Goal: Information Seeking & Learning: Understand process/instructions

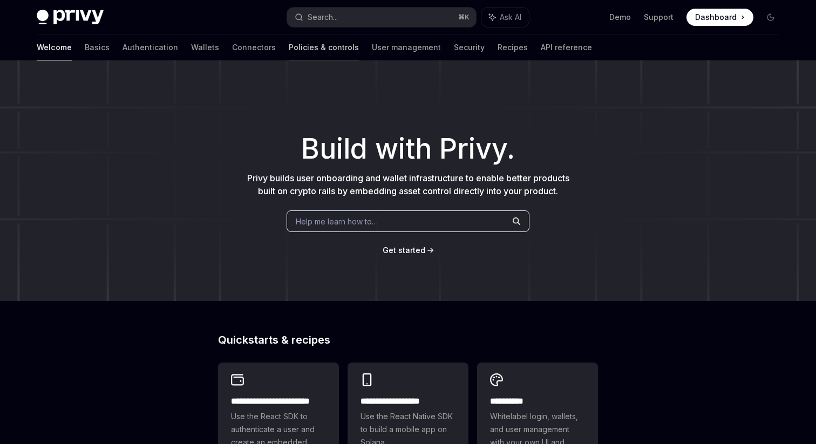
click at [289, 46] on link "Policies & controls" at bounding box center [324, 48] width 70 height 26
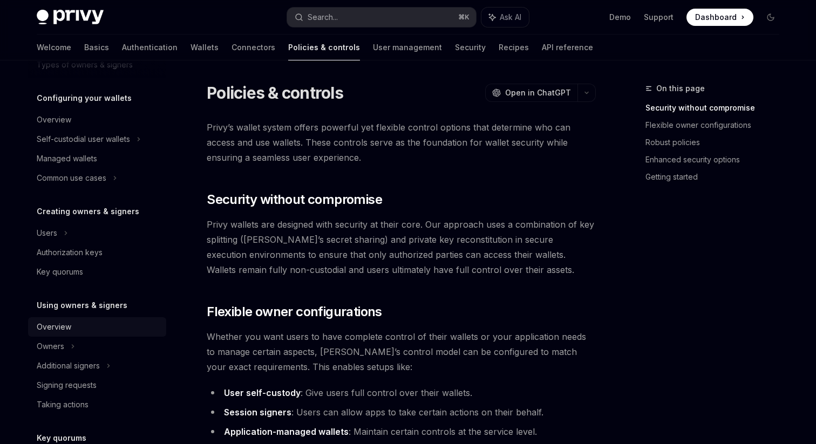
scroll to position [136, 0]
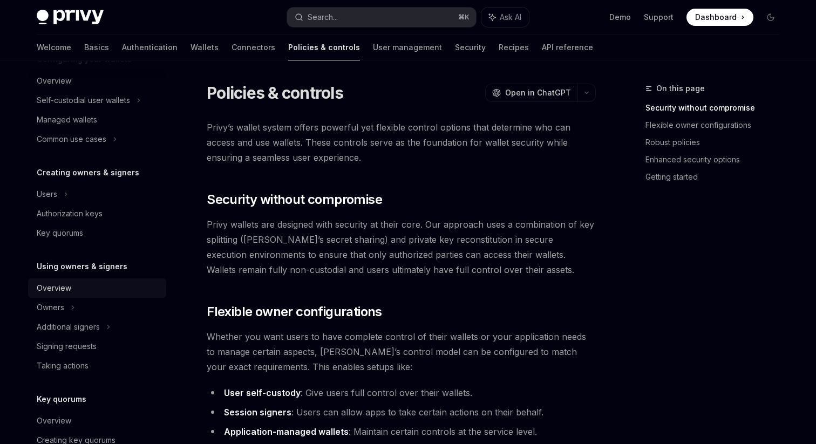
click at [95, 326] on div "Additional signers" at bounding box center [68, 327] width 63 height 13
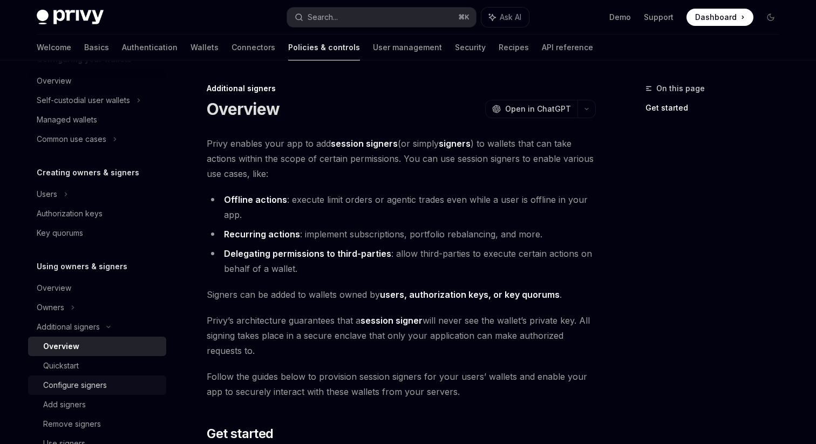
click at [85, 387] on div "Configure signers" at bounding box center [75, 385] width 64 height 13
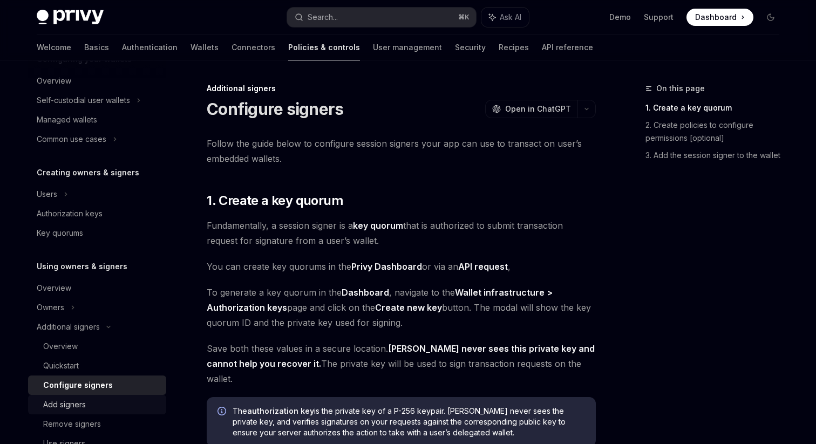
click at [78, 404] on div "Add signers" at bounding box center [64, 404] width 43 height 13
type textarea "*"
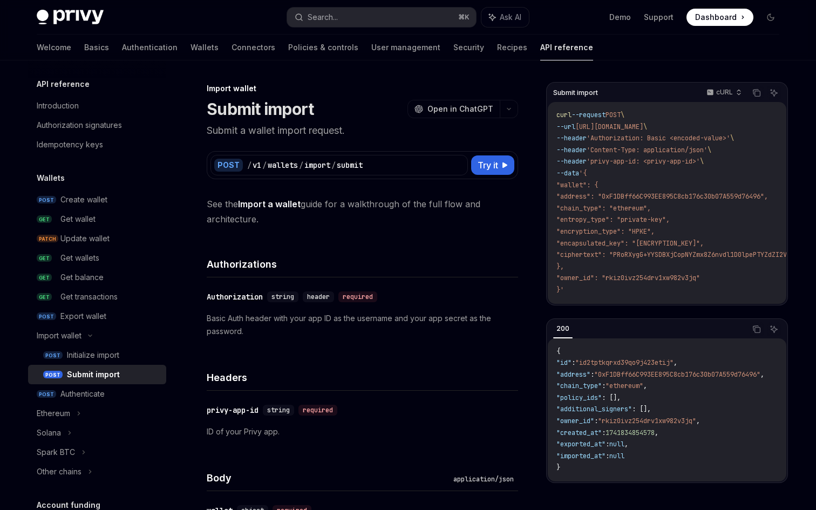
type textarea "*"
